Goal: Communication & Community: Answer question/provide support

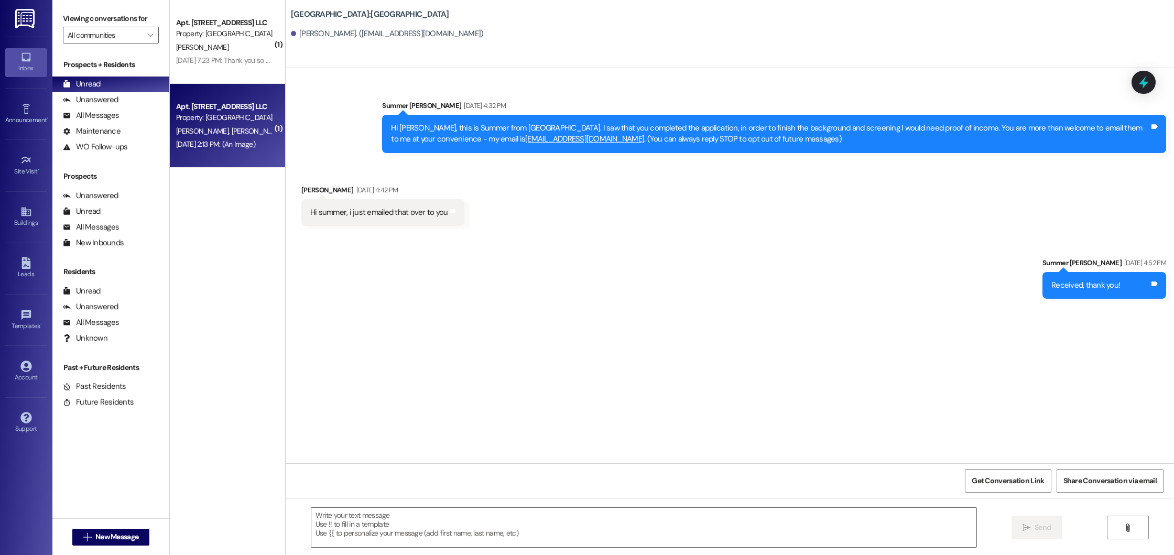
click at [248, 145] on div "[DATE] 2:13 PM: (An Image) [DATE] 2:13 PM: (An Image)" at bounding box center [215, 143] width 79 height 9
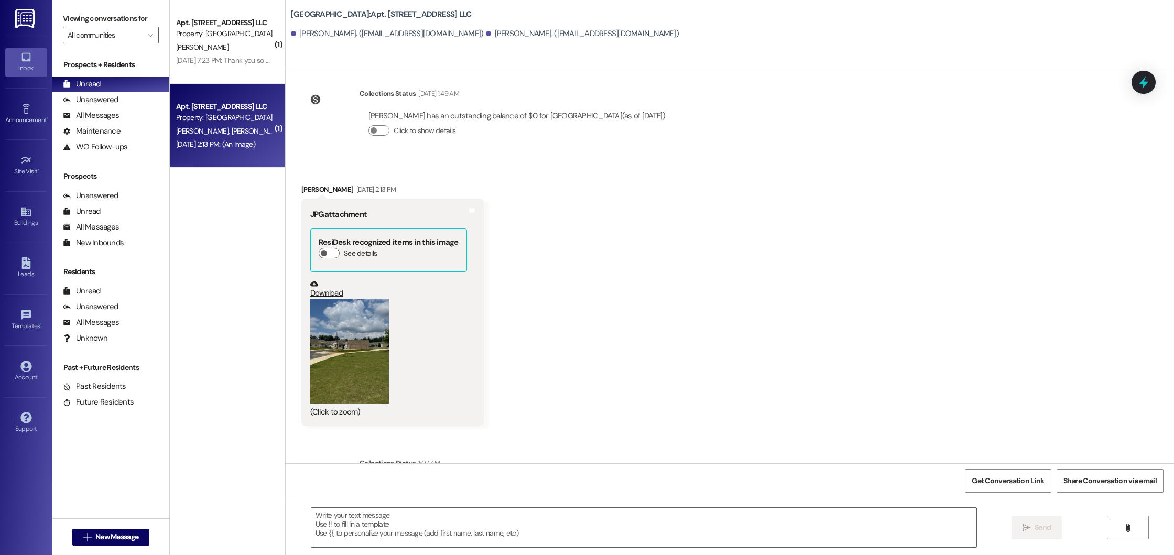
scroll to position [18481, 0]
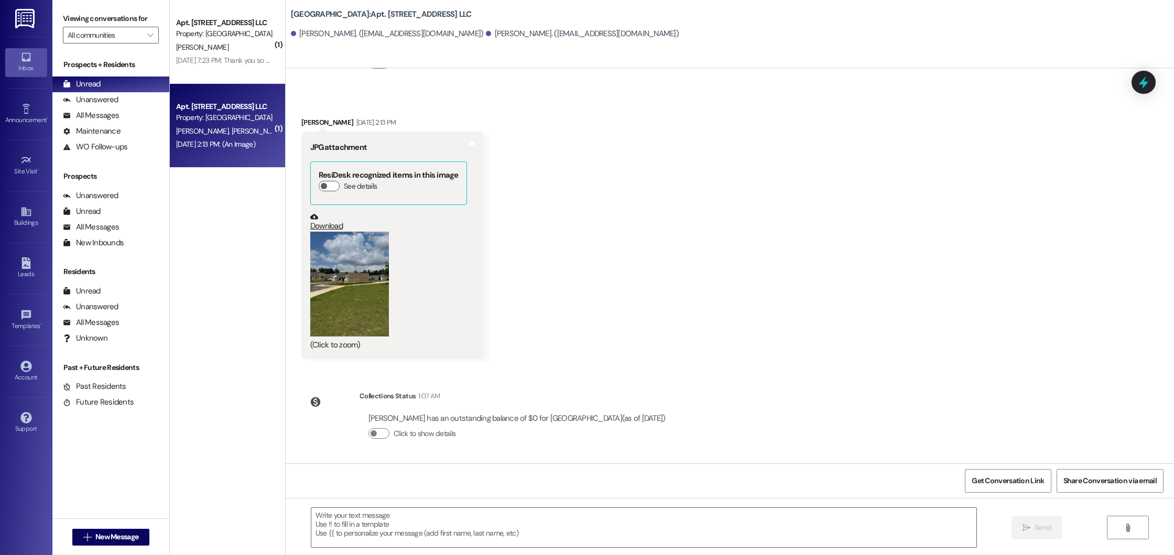
click at [348, 278] on button "Zoom image" at bounding box center [349, 284] width 79 height 105
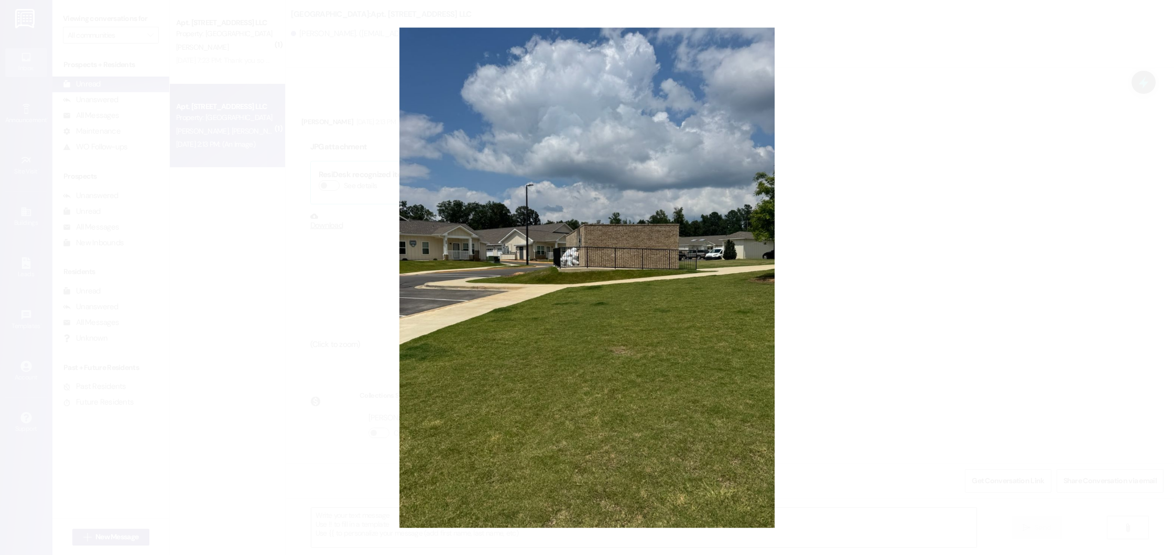
click at [348, 278] on button "Unzoom image" at bounding box center [587, 277] width 1174 height 555
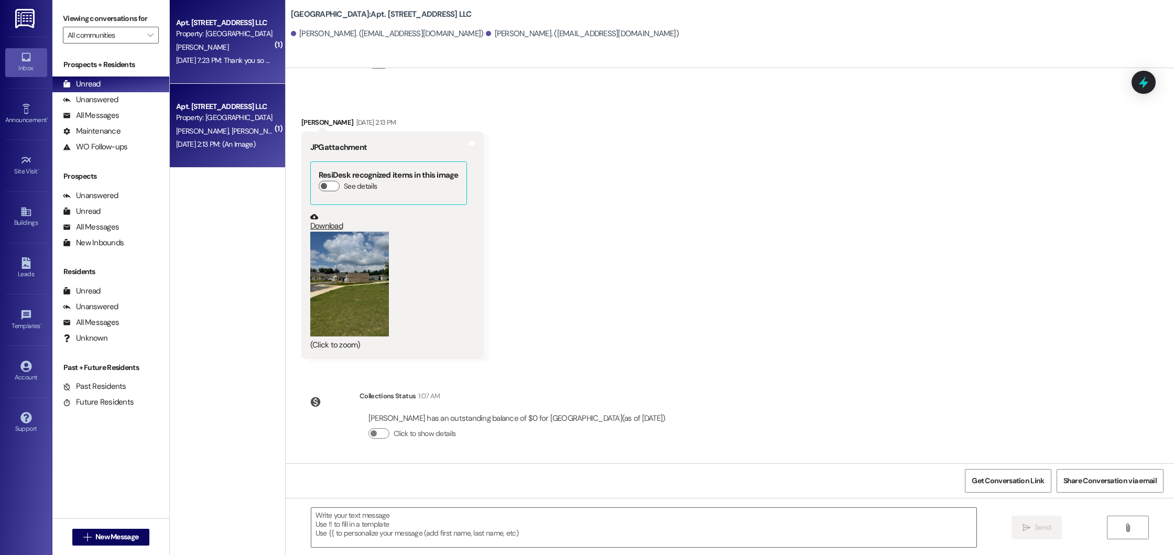
click at [216, 45] on div "[PERSON_NAME]" at bounding box center [224, 47] width 99 height 13
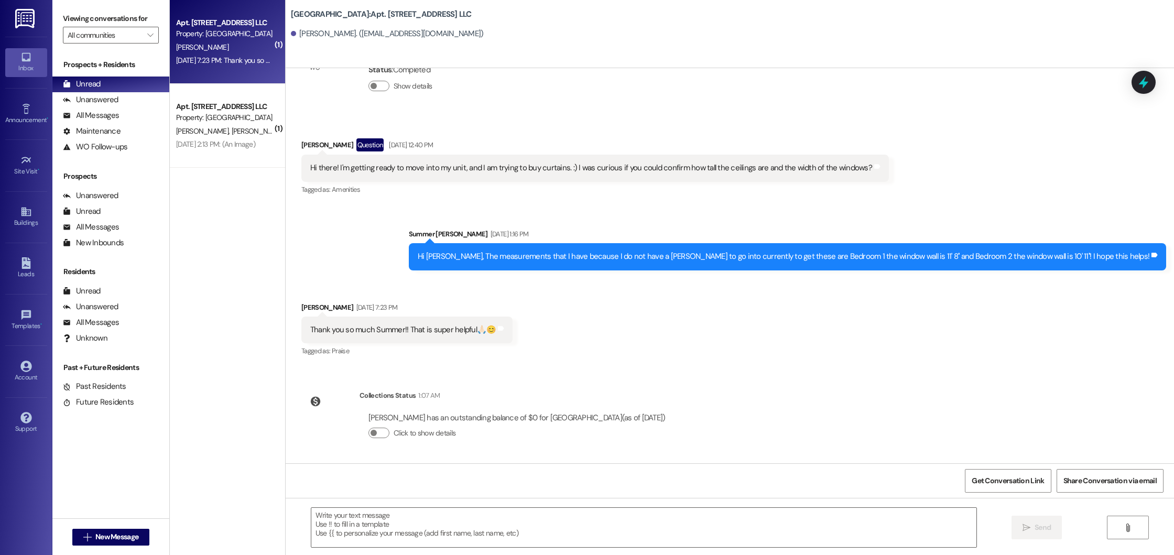
scroll to position [690, 0]
